Goal: Task Accomplishment & Management: Use online tool/utility

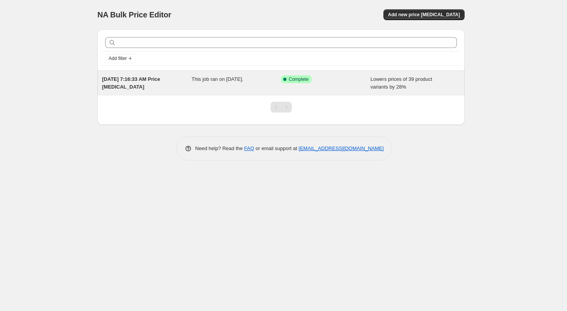
click at [314, 77] on div "Success Complete Complete" at bounding box center [320, 79] width 78 height 8
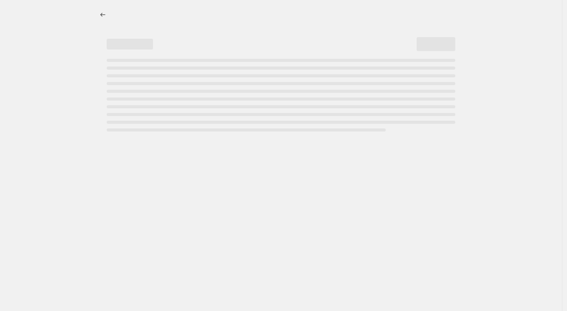
select select "percentage"
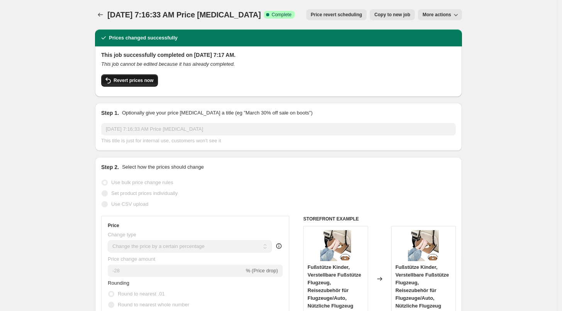
click at [116, 82] on span "Revert prices now" at bounding box center [134, 80] width 40 height 6
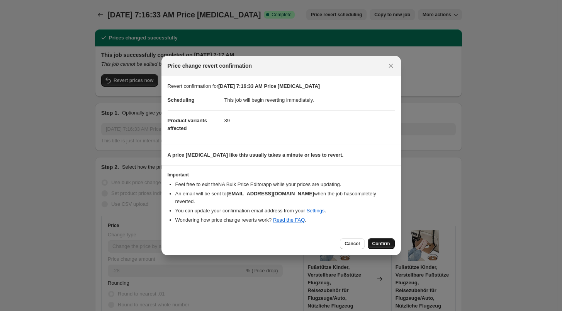
click at [373, 240] on span "Confirm" at bounding box center [382, 243] width 18 height 6
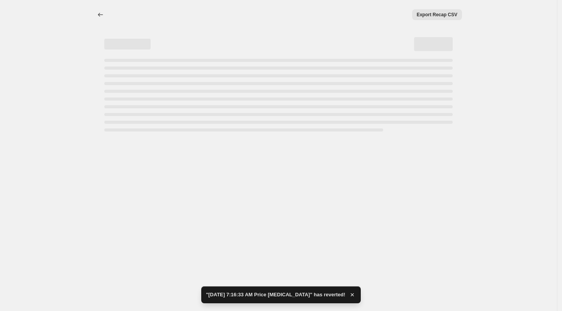
select select "percentage"
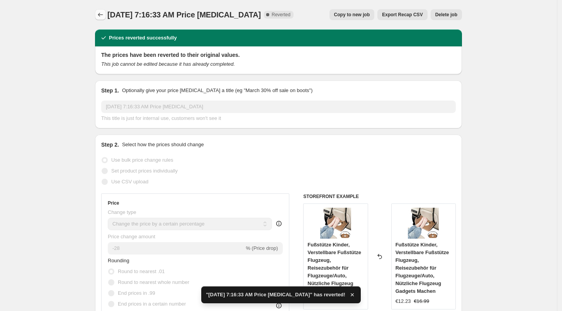
click at [102, 13] on icon "Price change jobs" at bounding box center [101, 15] width 8 height 8
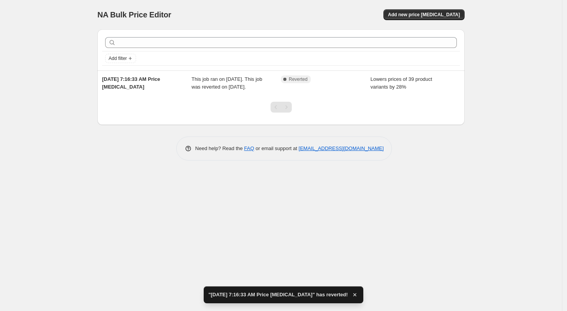
click at [102, 13] on span "NA Bulk Price Editor" at bounding box center [134, 14] width 74 height 9
